Goal: Find specific page/section: Find specific page/section

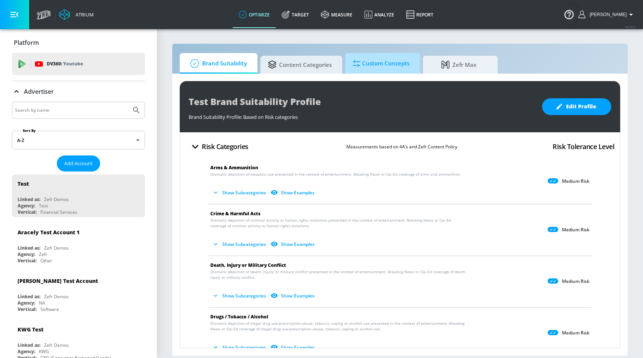
click at [377, 60] on span "Custom Concepts" at bounding box center [381, 64] width 57 height 18
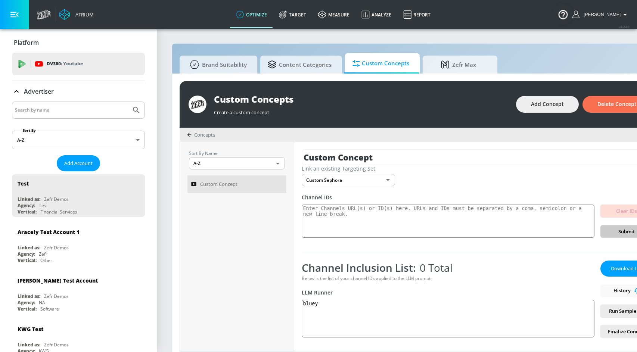
click at [235, 264] on div "Sort By Name A-Z ASC ​ Custom Concept" at bounding box center [237, 247] width 114 height 210
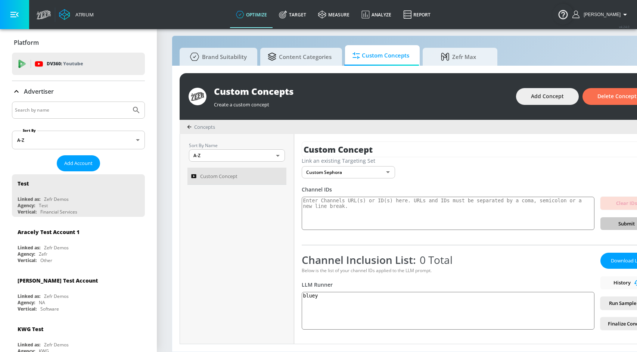
click at [191, 125] on icon at bounding box center [189, 127] width 4 height 4
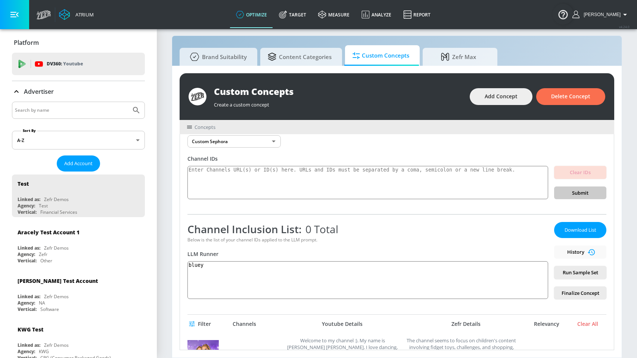
scroll to position [0, 0]
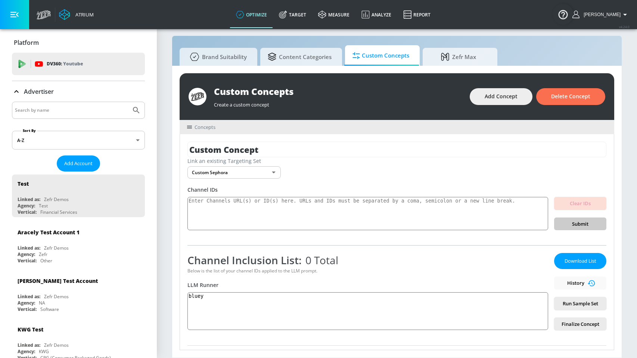
click at [189, 126] on icon at bounding box center [189, 127] width 5 height 3
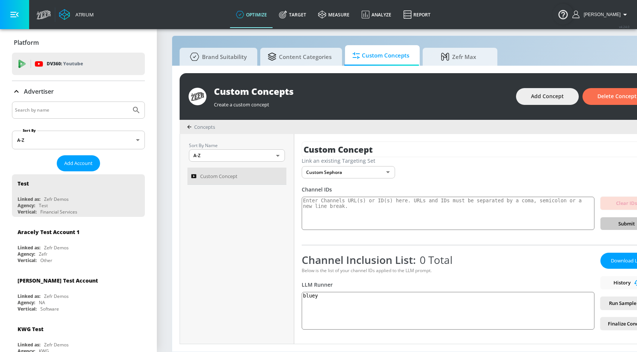
click at [189, 126] on icon at bounding box center [190, 127] width 4 height 4
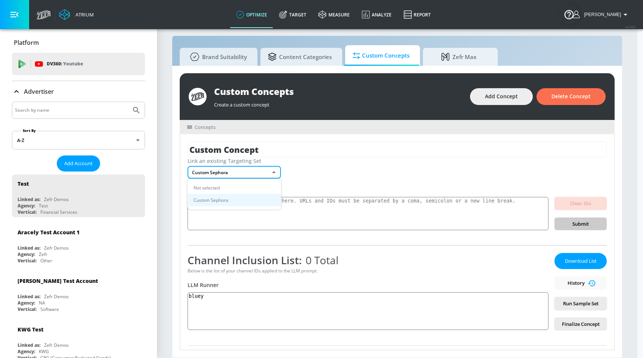
click at [252, 170] on body "Atrium optimize Target measure Analyze Report optimize Target measure Analyze R…" at bounding box center [321, 175] width 643 height 366
click at [179, 150] on div at bounding box center [321, 179] width 643 height 358
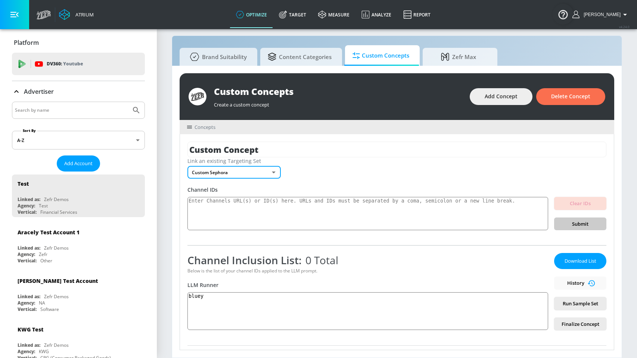
click at [210, 129] on span "Concepts" at bounding box center [205, 127] width 21 height 7
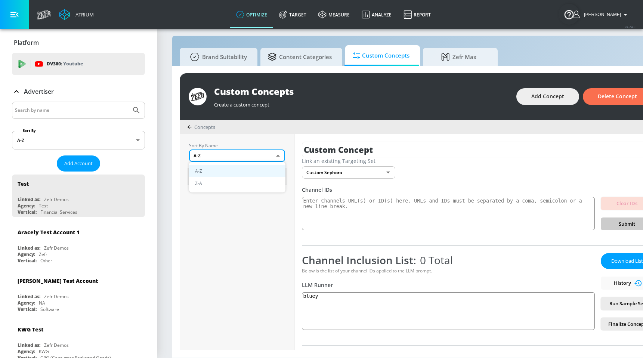
click at [211, 159] on body "Atrium optimize Target measure Analyze Report optimize Target measure Analyze R…" at bounding box center [321, 175] width 643 height 366
click at [225, 141] on div at bounding box center [321, 179] width 643 height 358
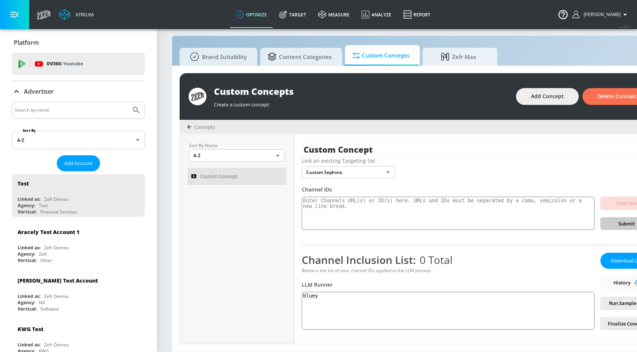
click at [189, 125] on icon at bounding box center [189, 127] width 4 height 4
